Goal: Find specific page/section: Find specific page/section

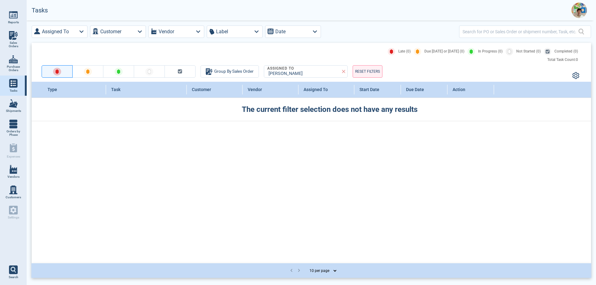
click at [13, 172] on img at bounding box center [13, 169] width 9 height 9
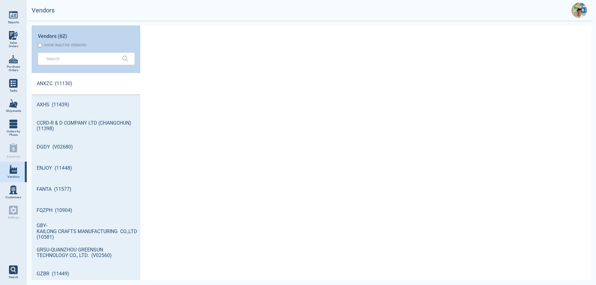
scroll to position [205, 107]
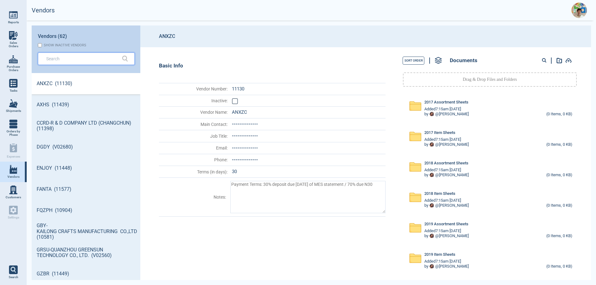
click at [72, 60] on input "text" at bounding box center [81, 58] width 71 height 9
type textarea "x"
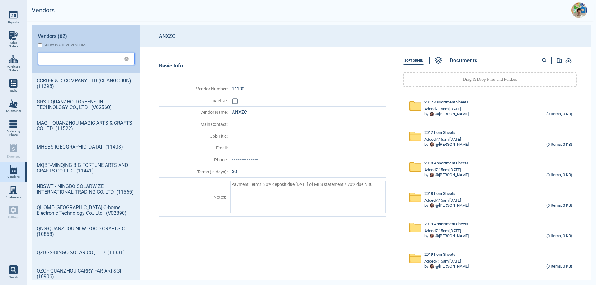
click at [72, 60] on input "text" at bounding box center [81, 58] width 70 height 9
type textarea "x"
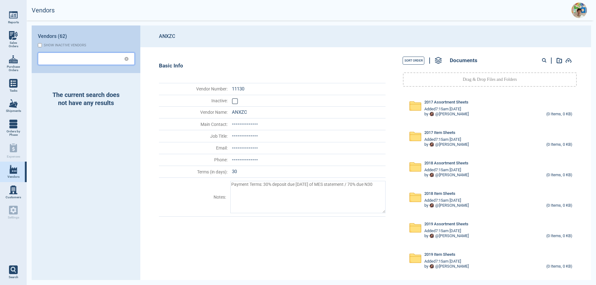
type textarea "x"
click at [72, 60] on input "text" at bounding box center [81, 58] width 70 height 9
type textarea "x"
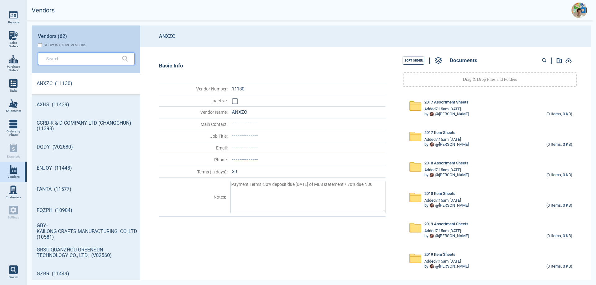
scroll to position [205, 107]
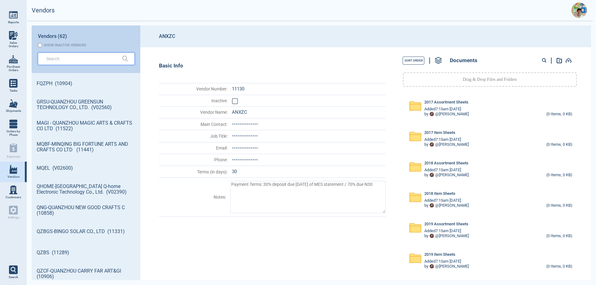
type textarea "x"
type input "q"
type textarea "x"
type input "qz"
type textarea "x"
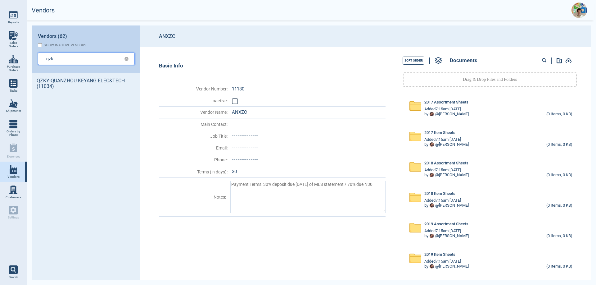
type input "qzk"
type textarea "x"
type input "qzky"
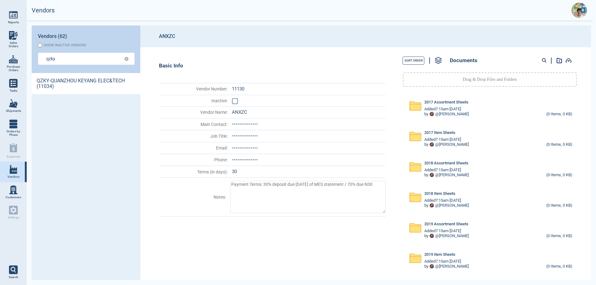
click at [49, 85] on link "QZKY-QUANZHOU KEYANG ELEC&TECH (11034)" at bounding box center [86, 83] width 109 height 21
click at [543, 59] on circle at bounding box center [544, 59] width 3 height 3
click at [499, 63] on input at bounding box center [520, 61] width 61 height 8
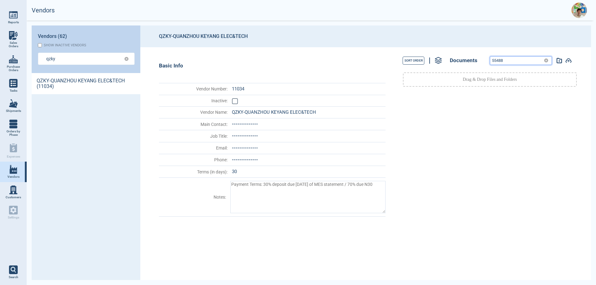
drag, startPoint x: 505, startPoint y: 59, endPoint x: 489, endPoint y: 62, distance: 16.5
click at [489, 62] on div "55488" at bounding box center [527, 60] width 89 height 9
type input "55504"
click at [477, 207] on div at bounding box center [490, 185] width 195 height 184
click at [545, 61] on icon at bounding box center [546, 60] width 4 height 4
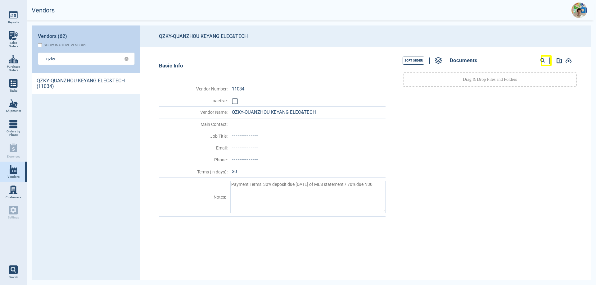
click at [425, 159] on div at bounding box center [490, 185] width 195 height 184
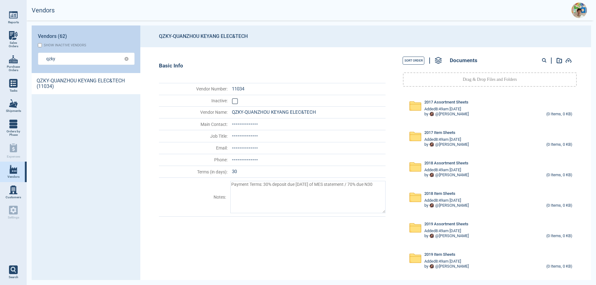
click at [379, 250] on div "Basic Info Vendor Number : 11034 Inactive : Vendor Name : QZKY-[GEOGRAPHIC_DATA…" at bounding box center [264, 163] width 248 height 233
click at [126, 60] on icon at bounding box center [127, 59] width 4 height 4
type textarea "x"
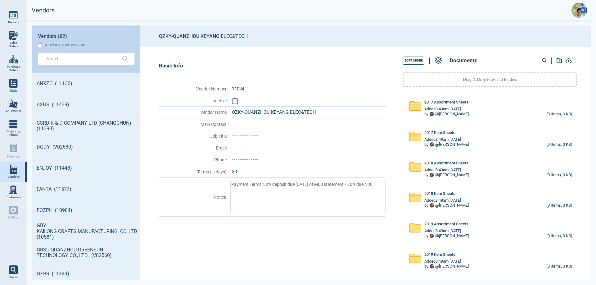
click at [342, 249] on div "Basic Info Vendor Number : 11034 Inactive : Vendor Name : QZKY-[GEOGRAPHIC_DATA…" at bounding box center [264, 163] width 248 height 233
